Goal: Obtain resource: Obtain resource

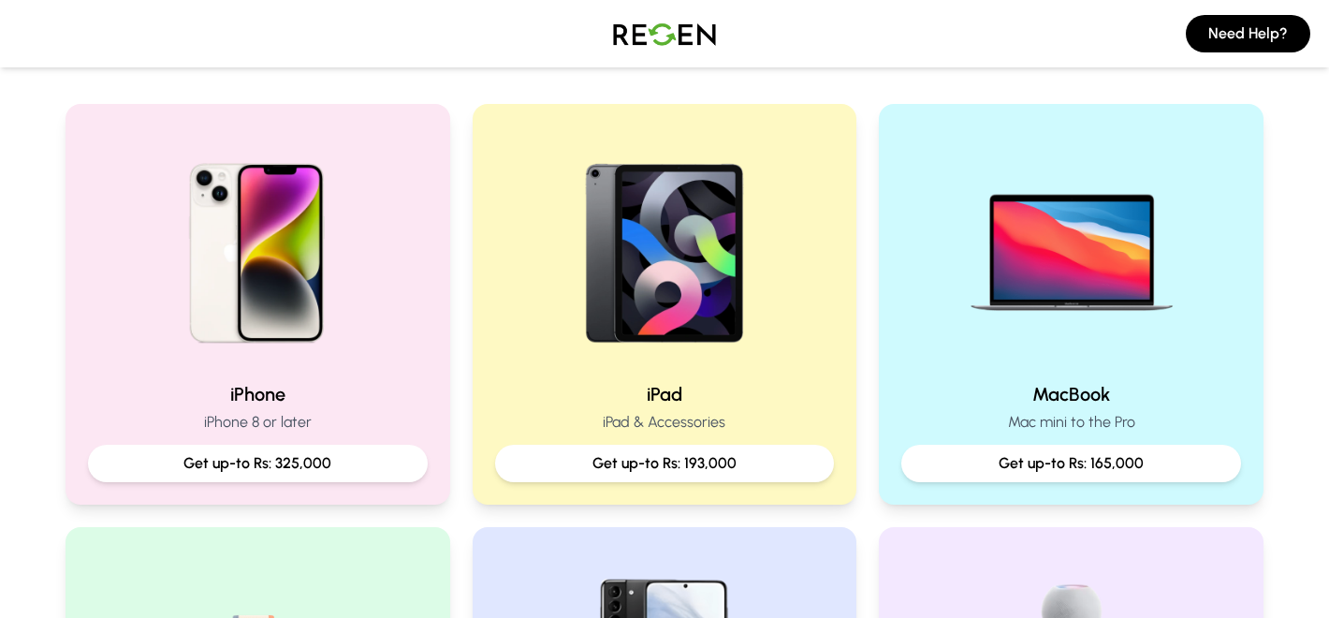
scroll to position [370, 0]
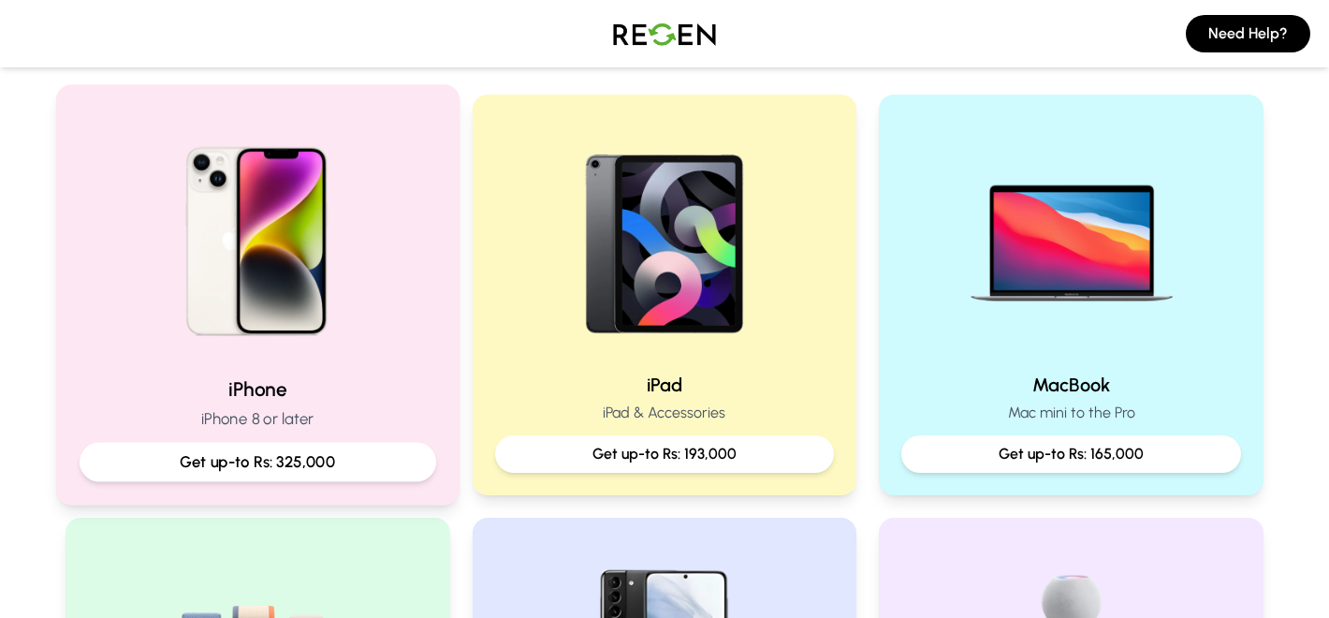
click at [306, 446] on div "Get up-to Rs: 325,000" at bounding box center [258, 462] width 357 height 39
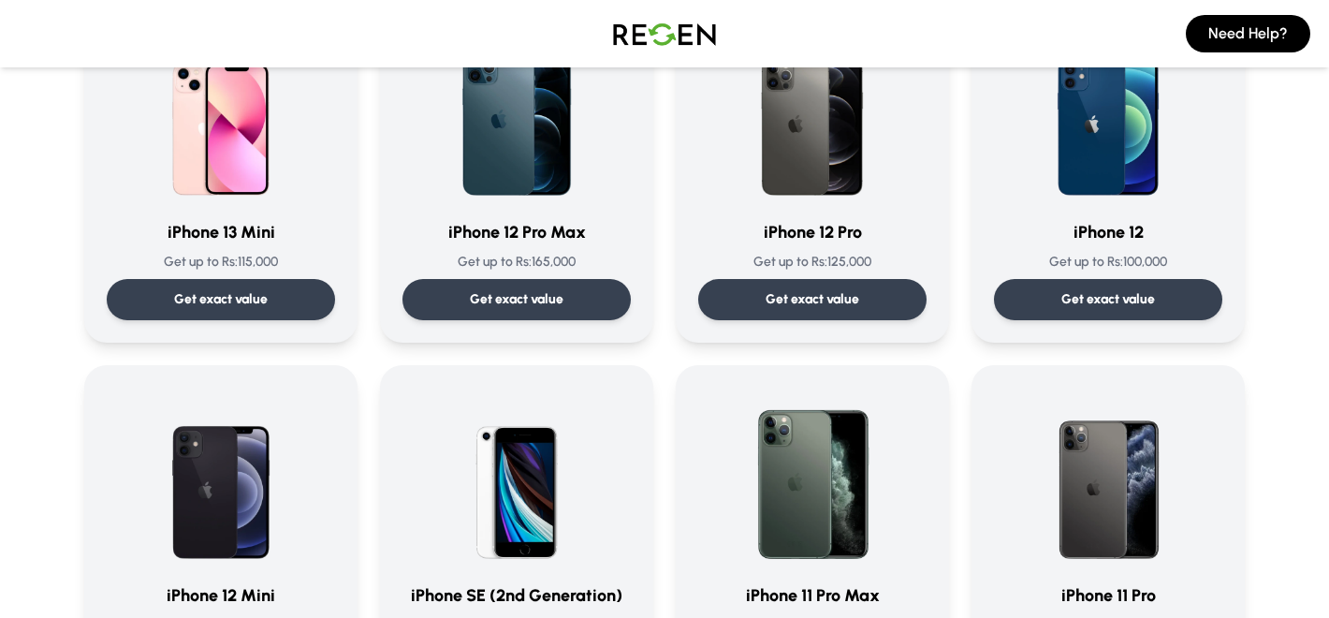
scroll to position [1404, 0]
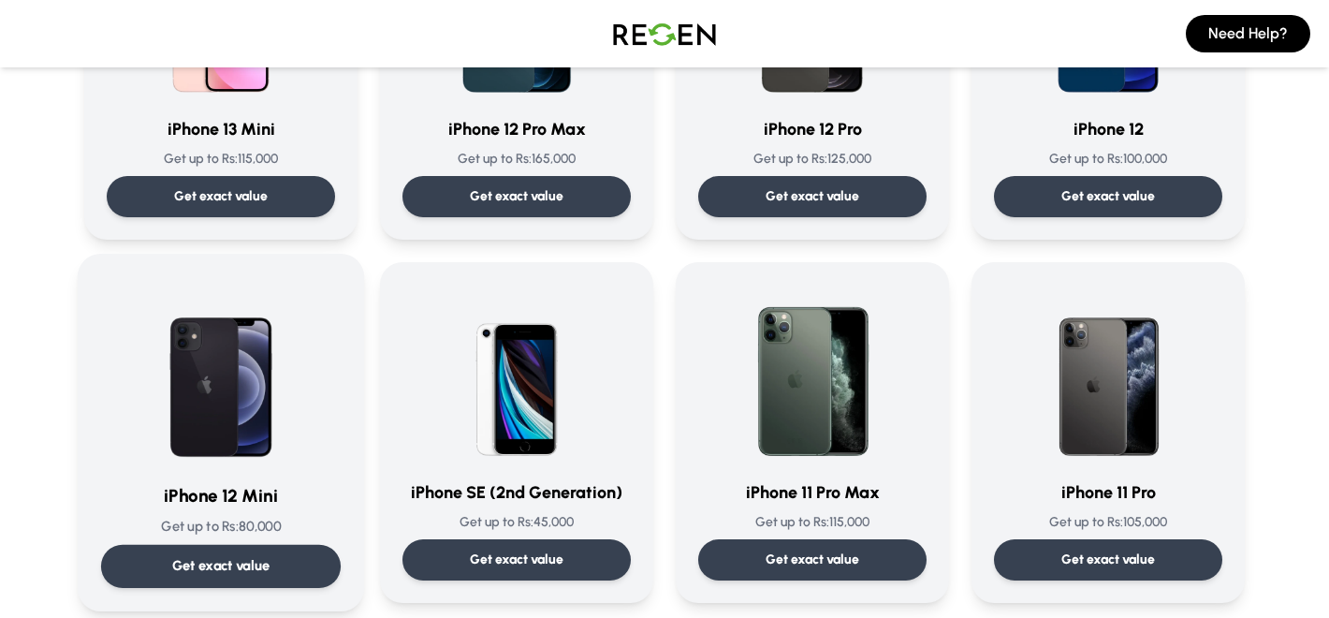
click at [228, 563] on p "Get exact value" at bounding box center [221, 566] width 98 height 20
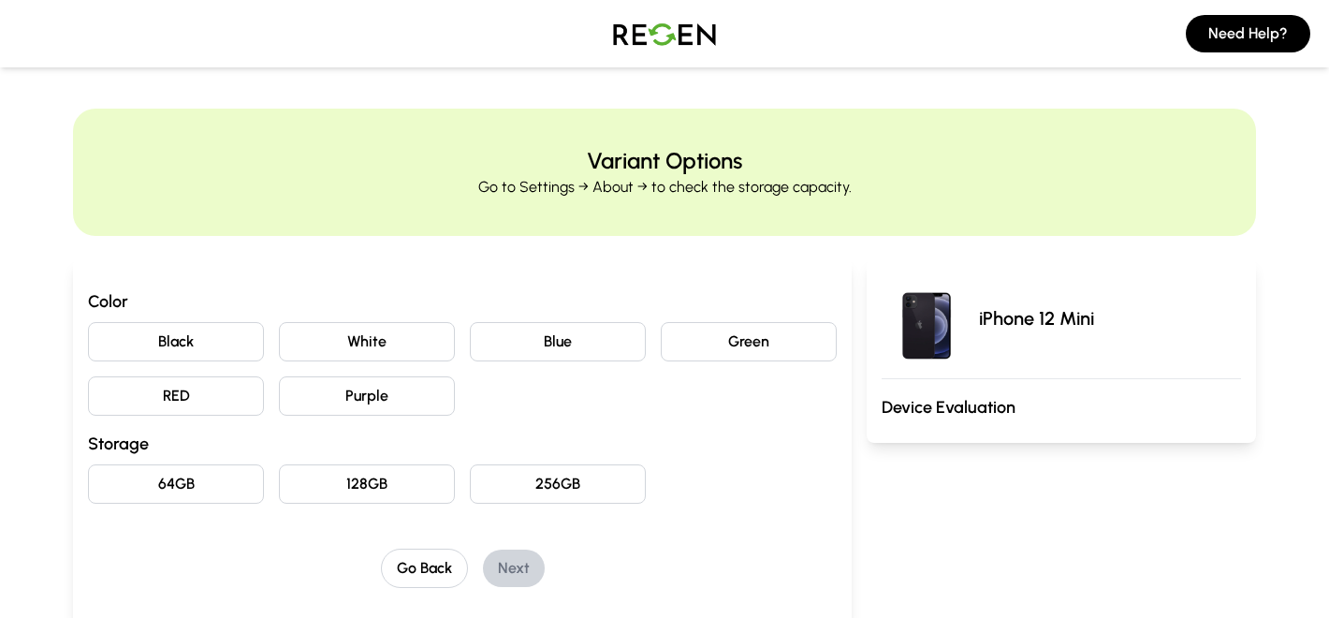
click at [593, 337] on button "Blue" at bounding box center [558, 341] width 176 height 39
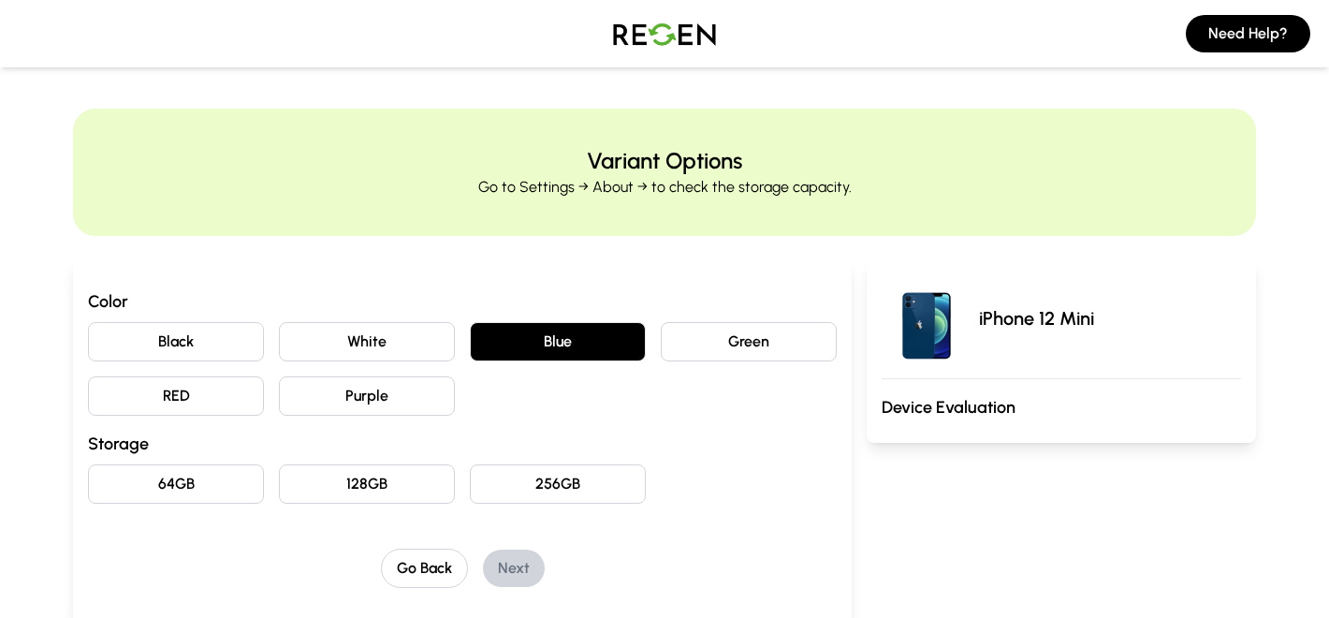
click at [371, 488] on button "128GB" at bounding box center [367, 483] width 176 height 39
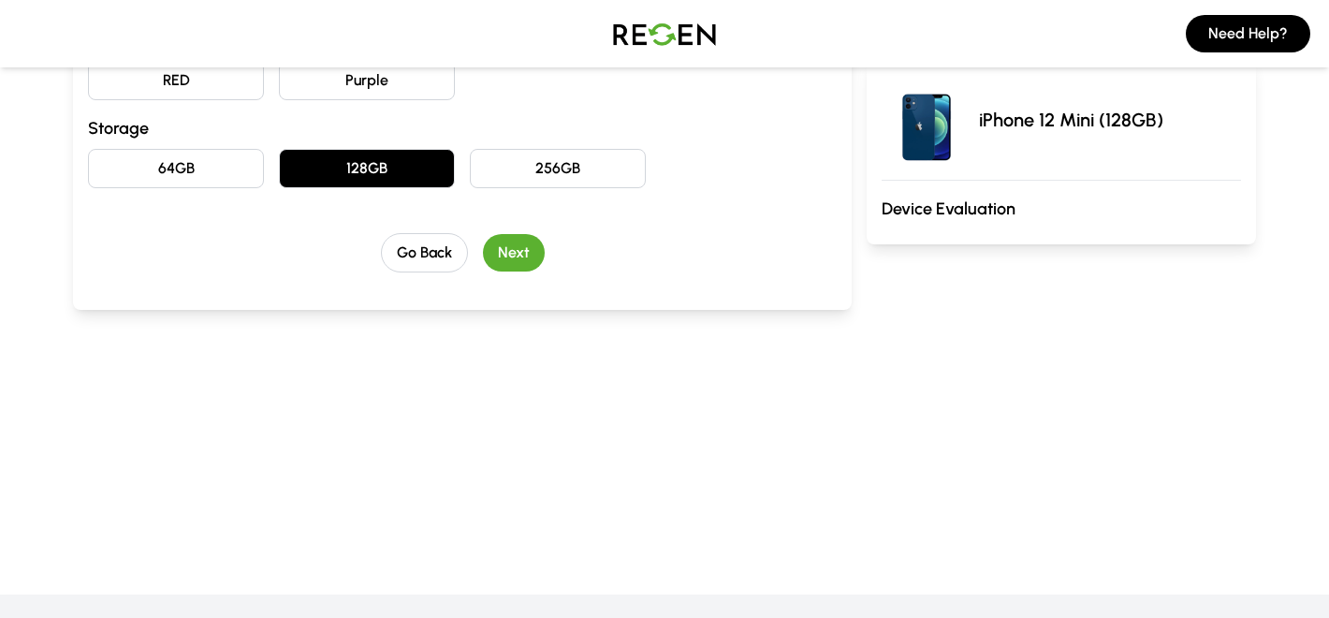
click at [511, 253] on button "Next" at bounding box center [514, 252] width 62 height 37
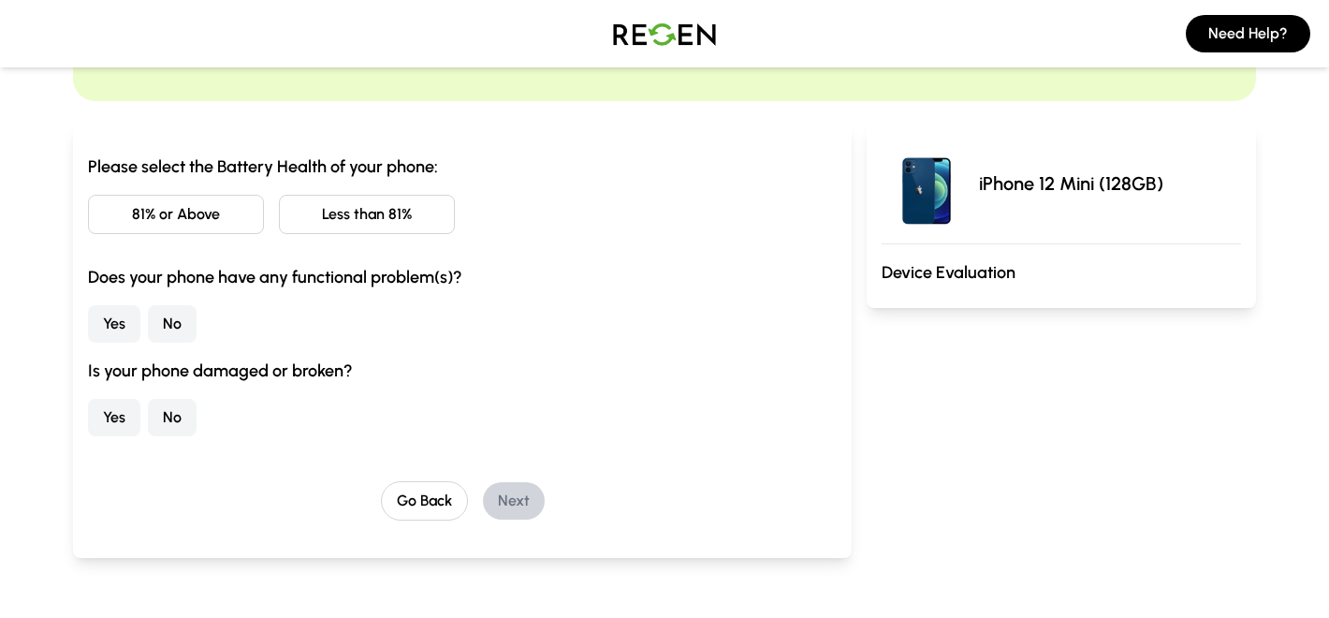
scroll to position [130, 0]
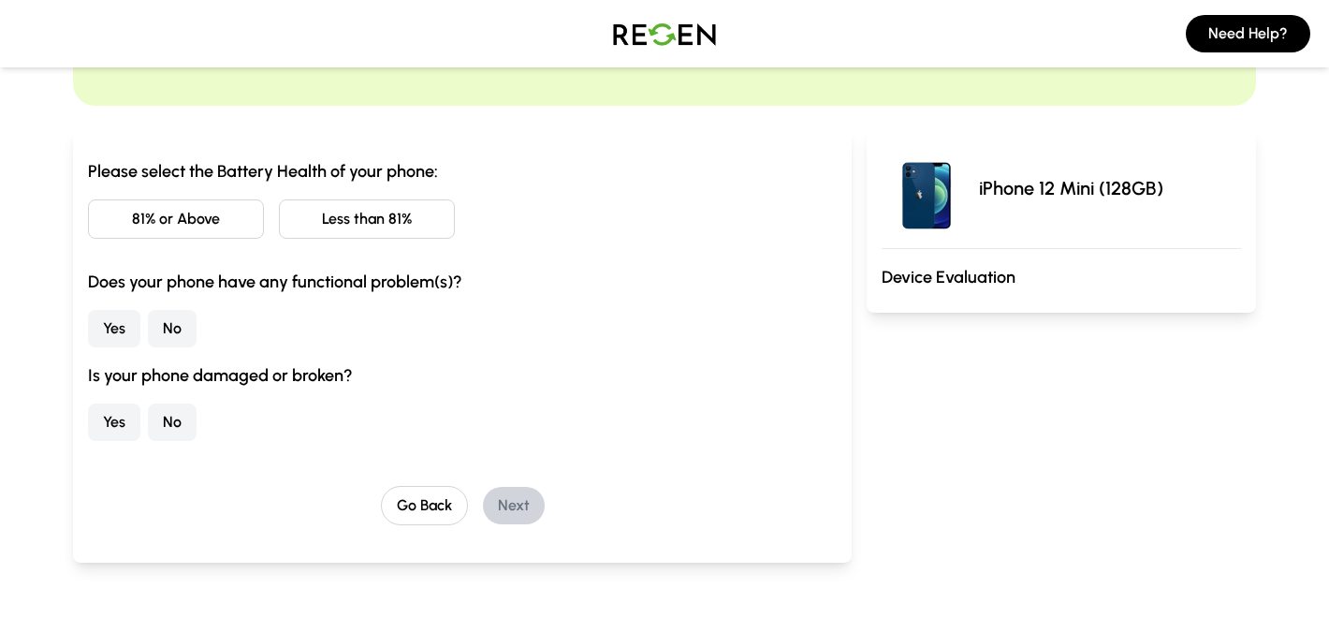
click at [163, 420] on button "No" at bounding box center [172, 421] width 49 height 37
click at [168, 325] on button "No" at bounding box center [172, 328] width 49 height 37
click at [354, 212] on button "Less than 81%" at bounding box center [367, 218] width 176 height 39
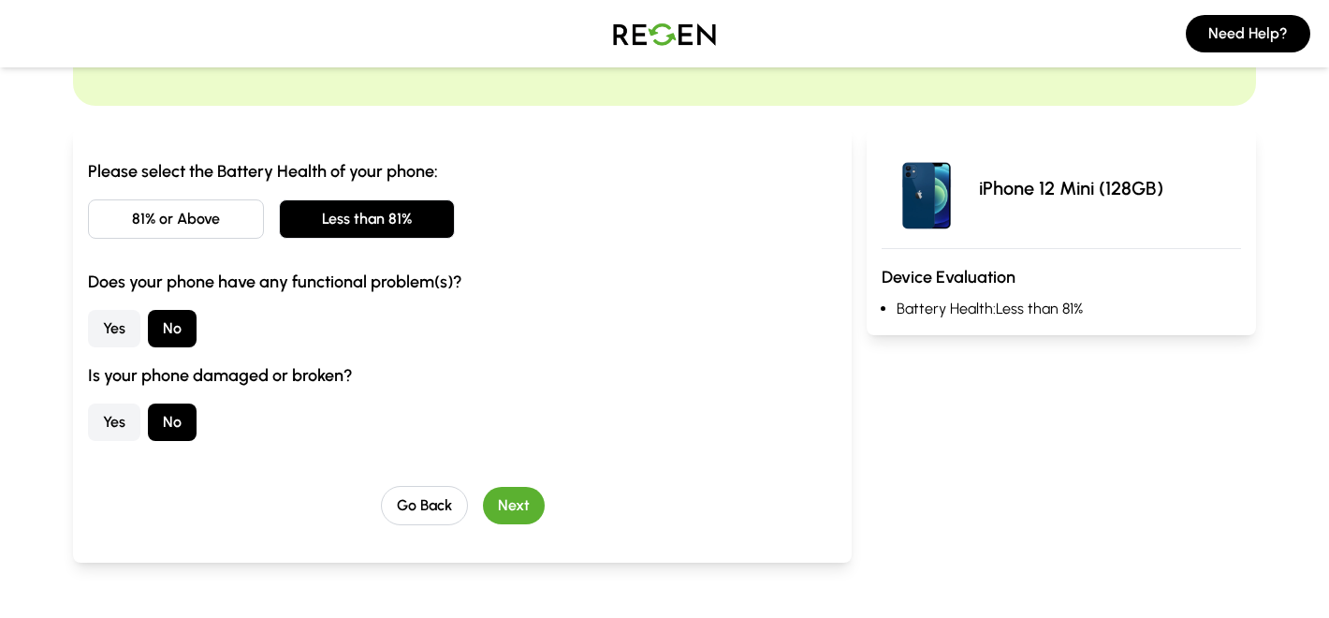
click at [523, 508] on button "Next" at bounding box center [514, 505] width 62 height 37
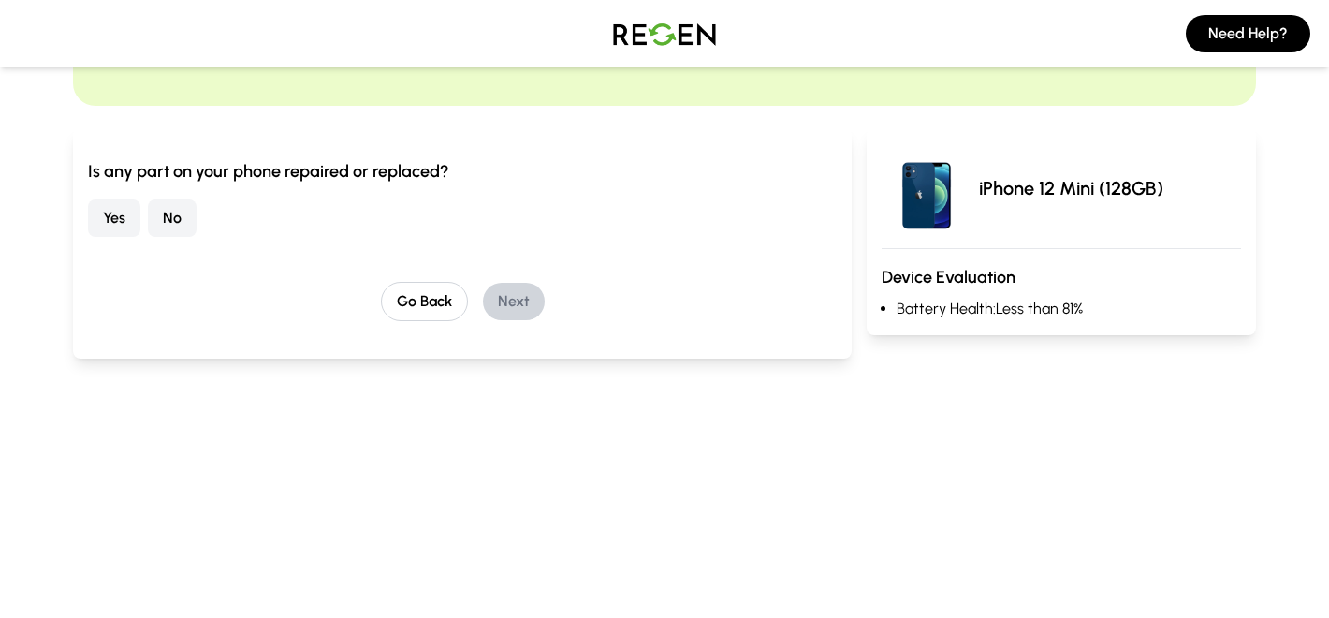
click at [170, 211] on button "No" at bounding box center [172, 217] width 49 height 37
click at [499, 300] on button "Next" at bounding box center [514, 301] width 62 height 37
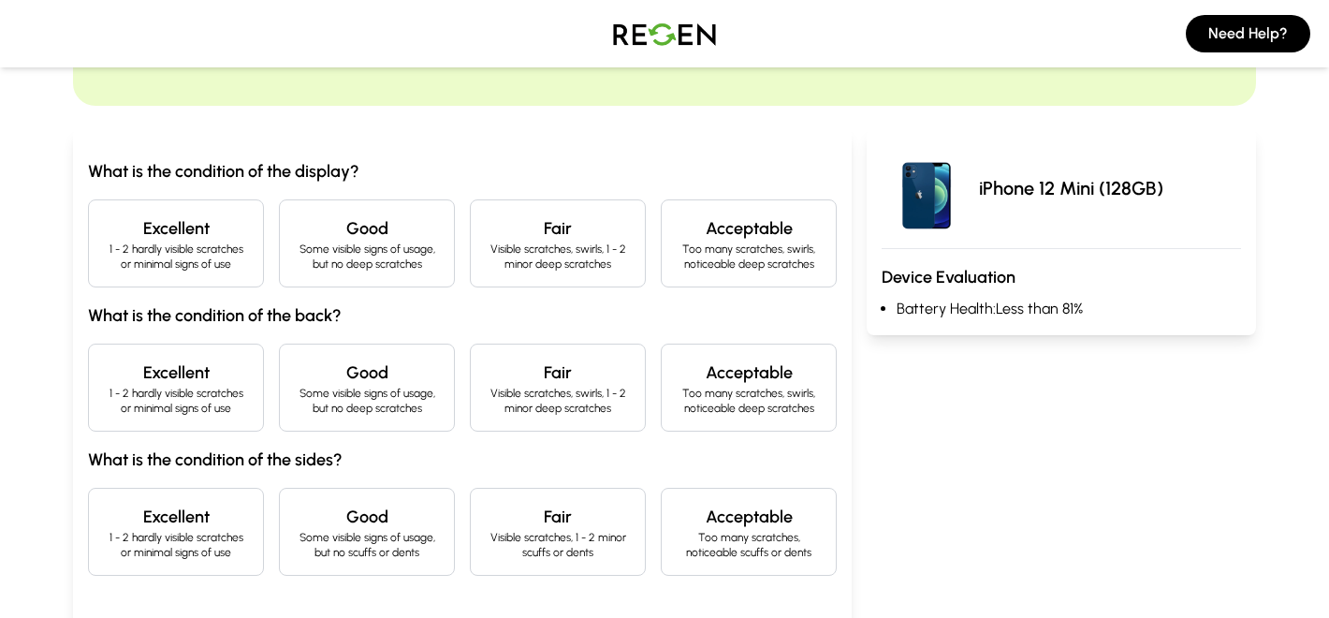
click at [184, 247] on p "1 - 2 hardly visible scratches or minimal signs of use" at bounding box center [176, 256] width 144 height 30
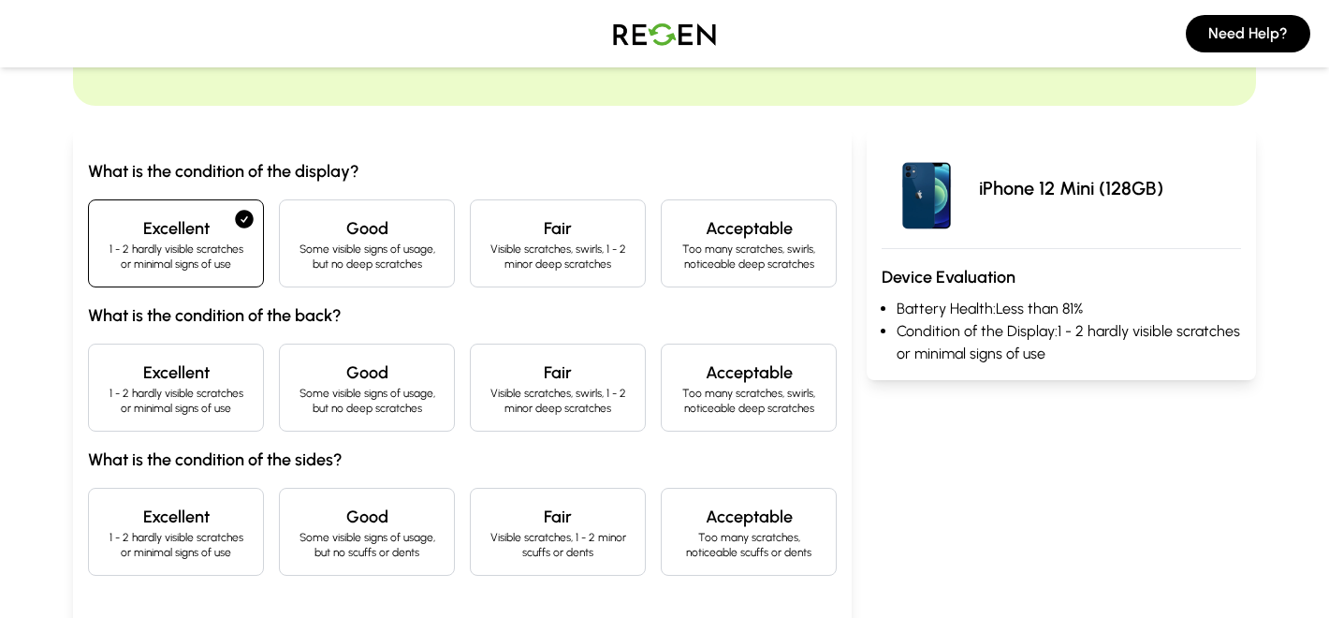
click at [331, 263] on p "Some visible signs of usage, but no deep scratches" at bounding box center [367, 256] width 144 height 30
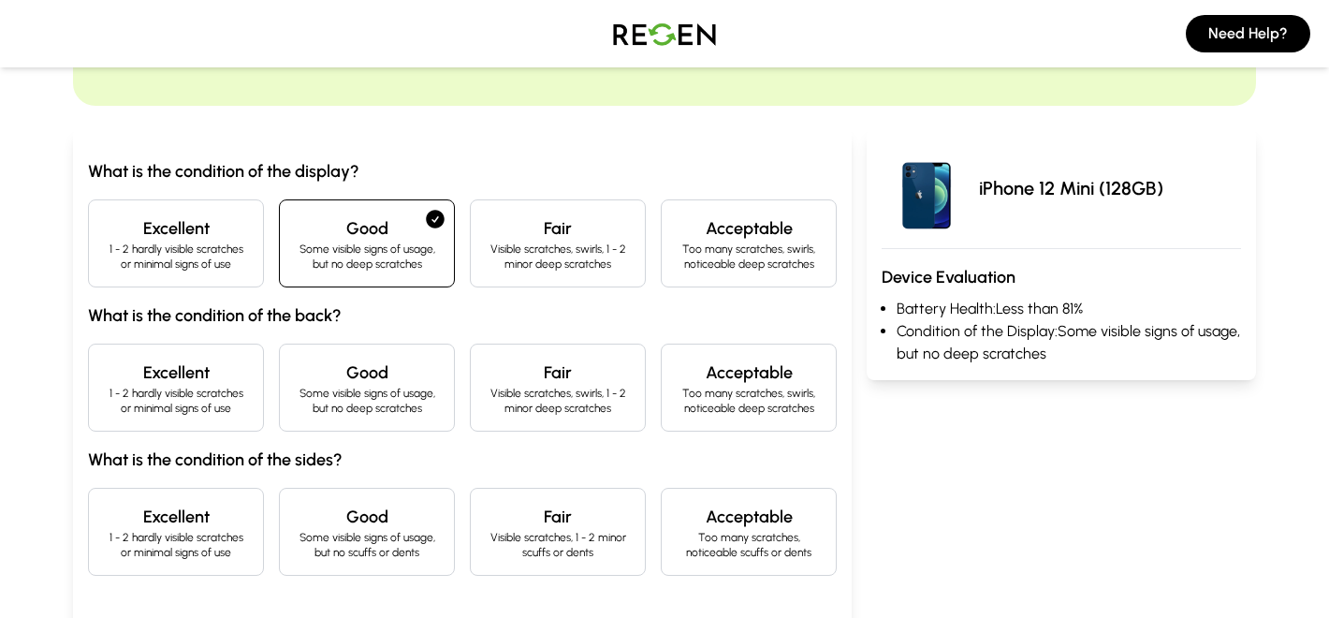
click at [190, 407] on p "1 - 2 hardly visible scratches or minimal signs of use" at bounding box center [176, 401] width 144 height 30
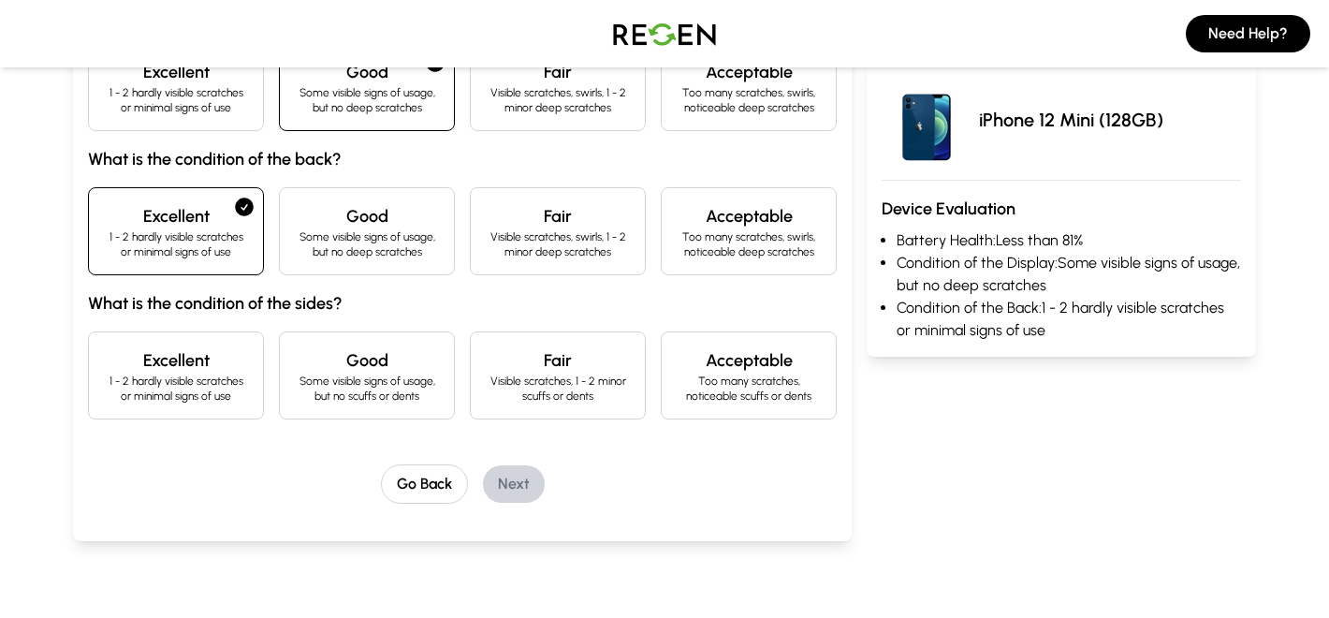
scroll to position [305, 0]
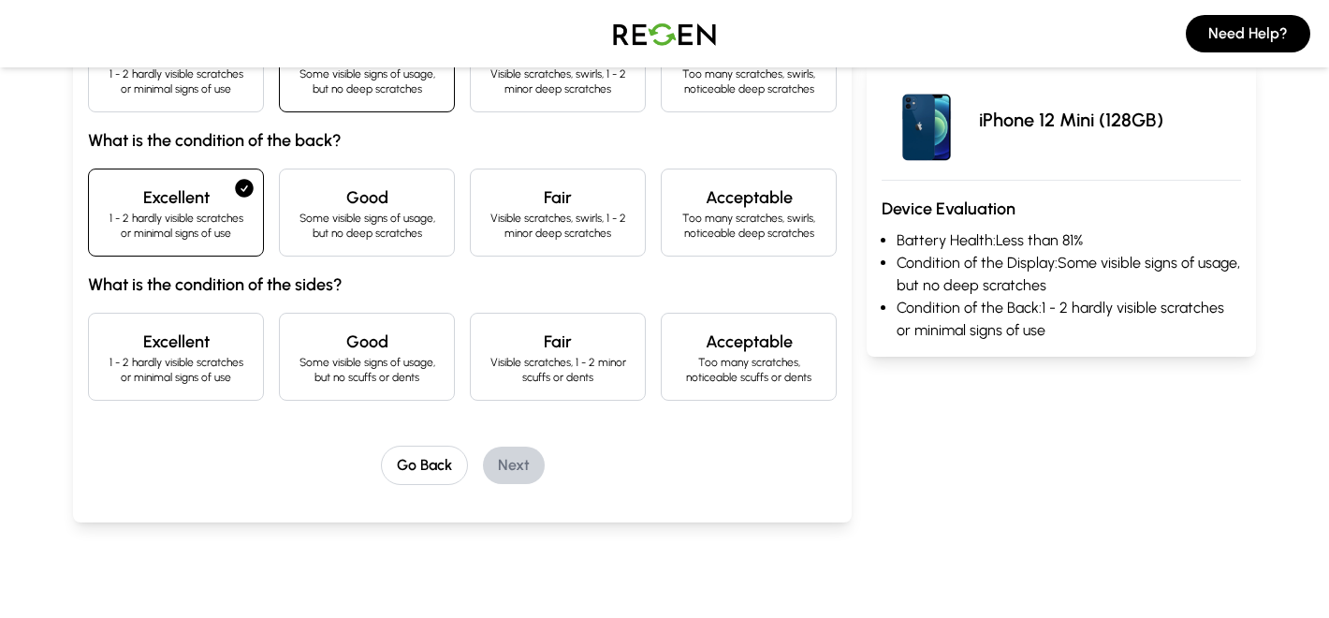
click at [560, 362] on p "Visible scratches, 1 - 2 minor scuffs or dents" at bounding box center [558, 370] width 144 height 30
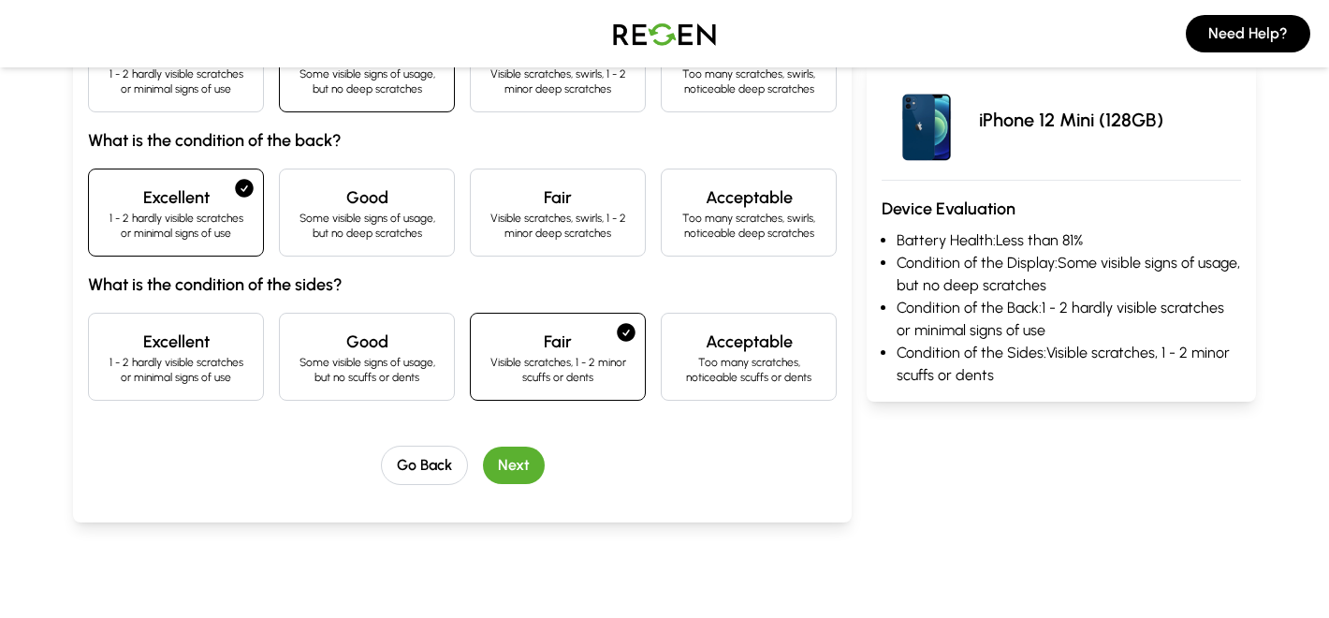
click at [515, 465] on button "Next" at bounding box center [514, 464] width 62 height 37
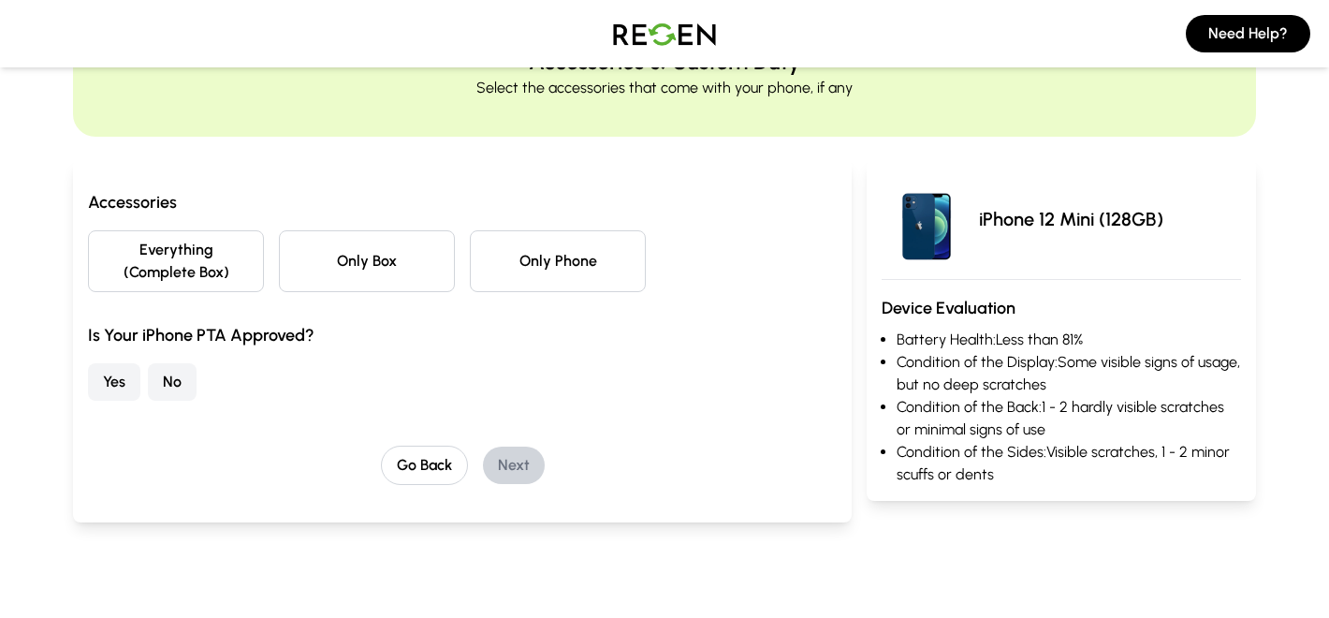
click at [550, 280] on button "Only Phone" at bounding box center [558, 261] width 176 height 62
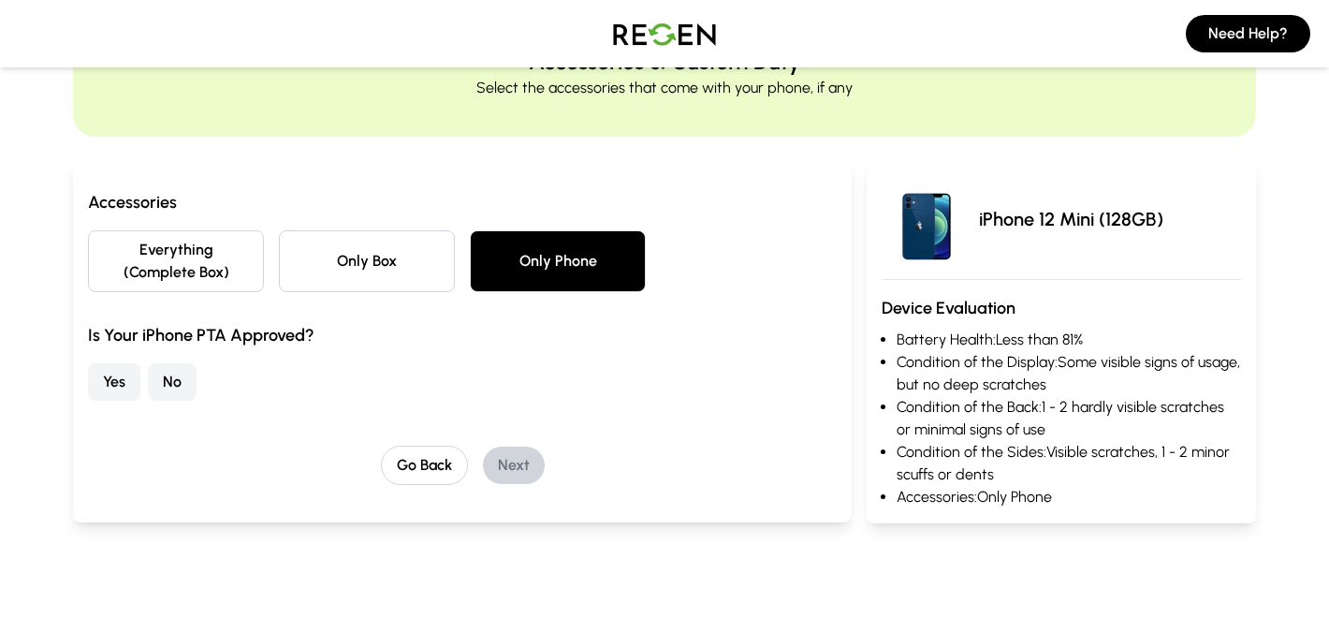
click at [125, 381] on button "Yes" at bounding box center [114, 381] width 52 height 37
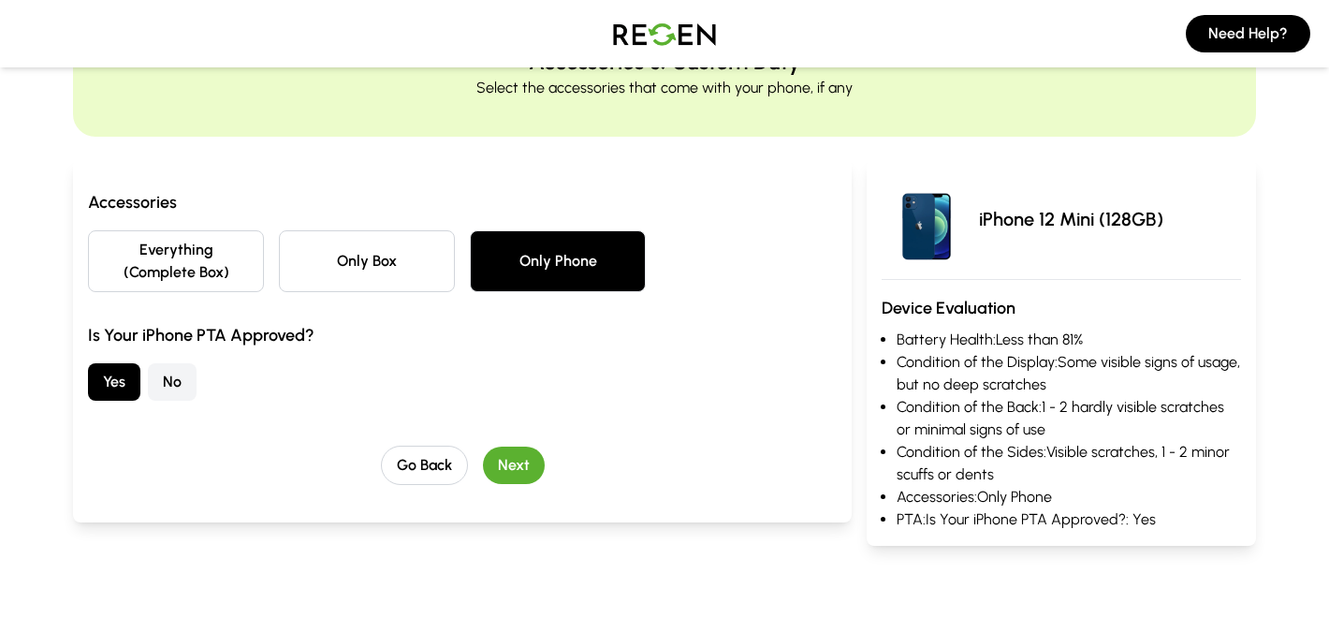
click at [528, 464] on button "Next" at bounding box center [514, 464] width 62 height 37
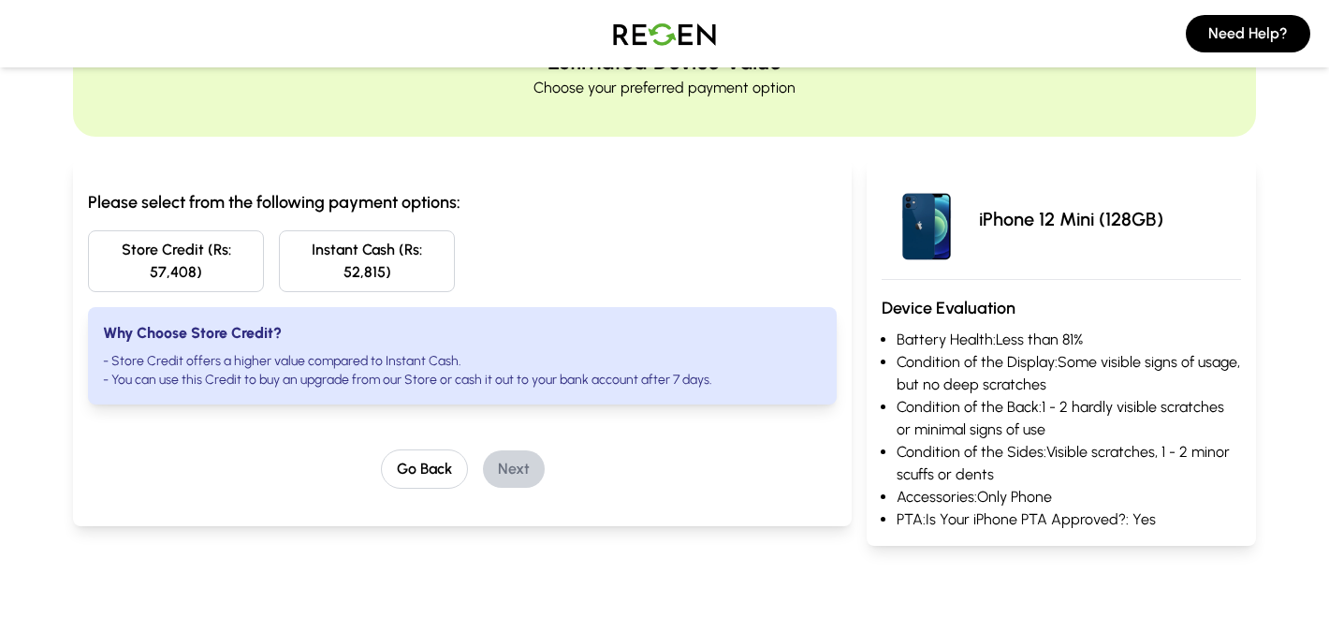
scroll to position [0, 0]
